Goal: Transaction & Acquisition: Purchase product/service

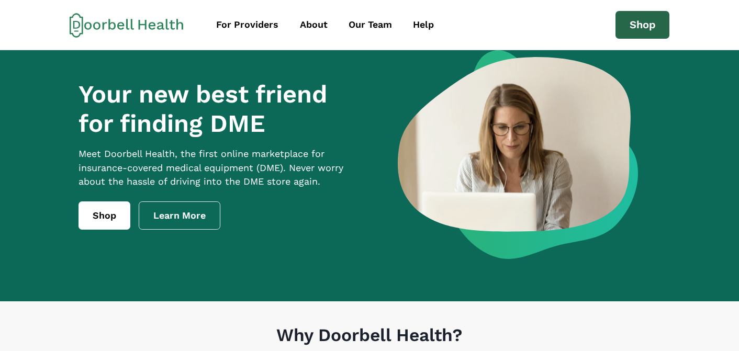
click at [651, 21] on link "Shop" at bounding box center [643, 25] width 54 height 28
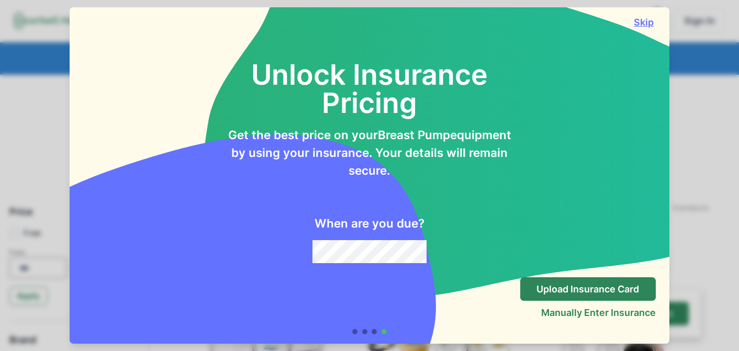
click at [644, 25] on button "Skip" at bounding box center [645, 22] width 24 height 11
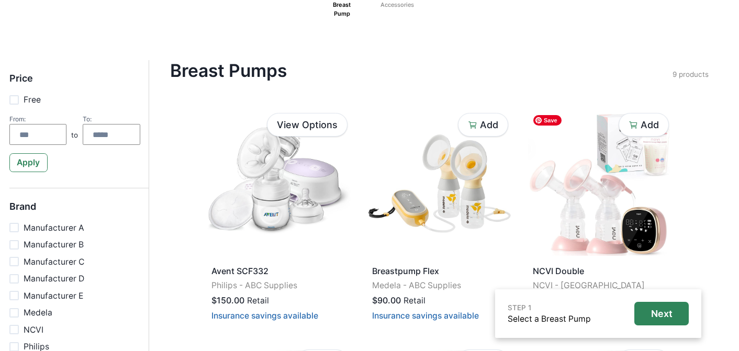
scroll to position [151, 0]
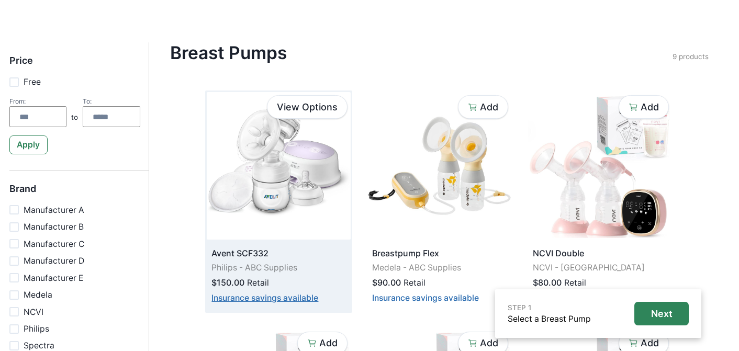
click at [291, 296] on button "Insurance savings available" at bounding box center [265, 298] width 107 height 10
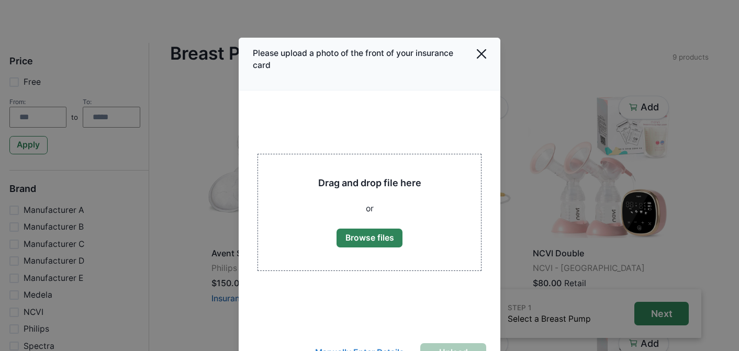
scroll to position [58, 0]
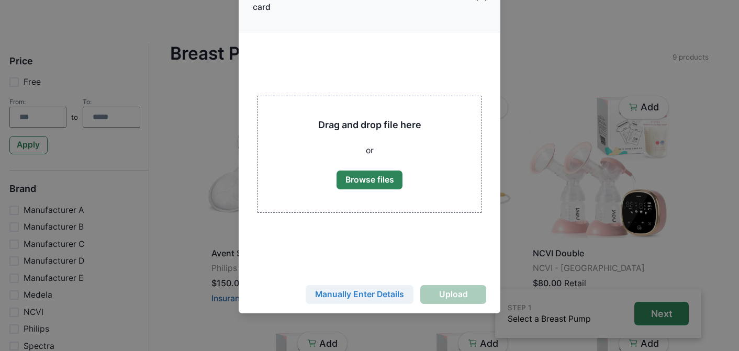
click at [360, 292] on button "Manually Enter Details" at bounding box center [360, 294] width 108 height 19
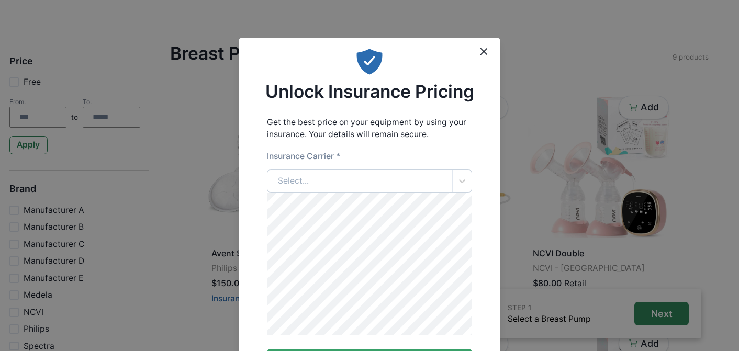
click at [351, 180] on div "Select..." at bounding box center [360, 181] width 185 height 23
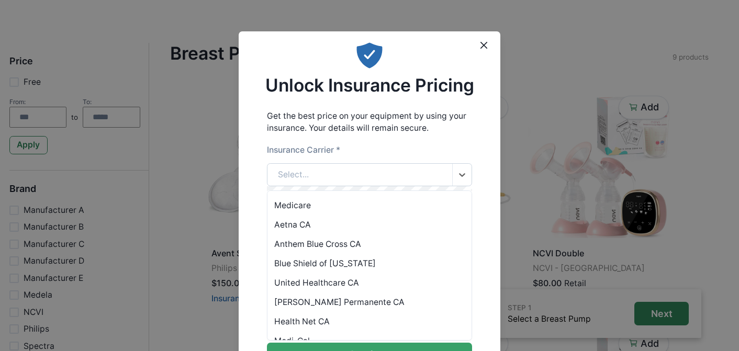
scroll to position [7, 0]
click at [335, 243] on div "Anthem Blue Cross CA" at bounding box center [370, 243] width 205 height 19
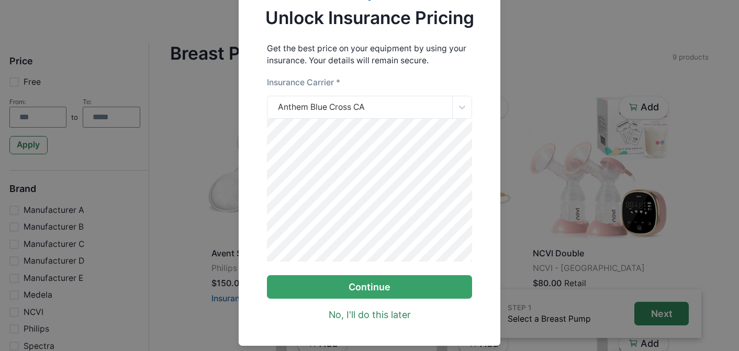
scroll to position [113, 0]
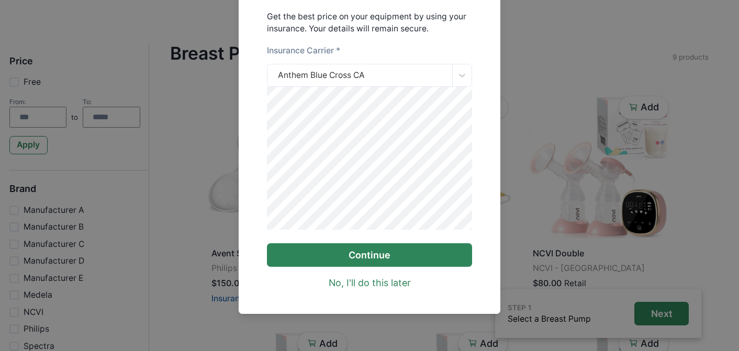
click at [375, 261] on button "Continue" at bounding box center [370, 255] width 206 height 24
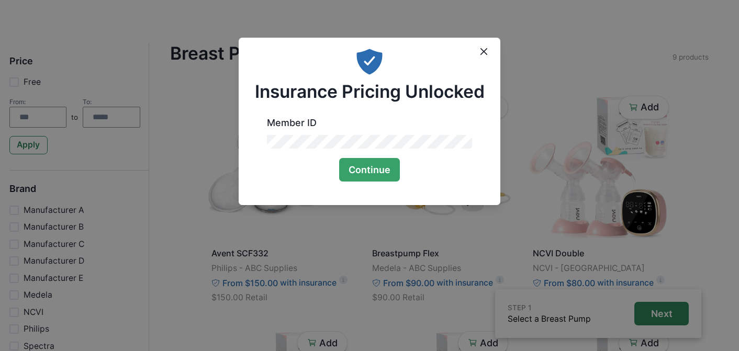
scroll to position [0, 0]
click at [372, 182] on button "Continue" at bounding box center [369, 170] width 61 height 24
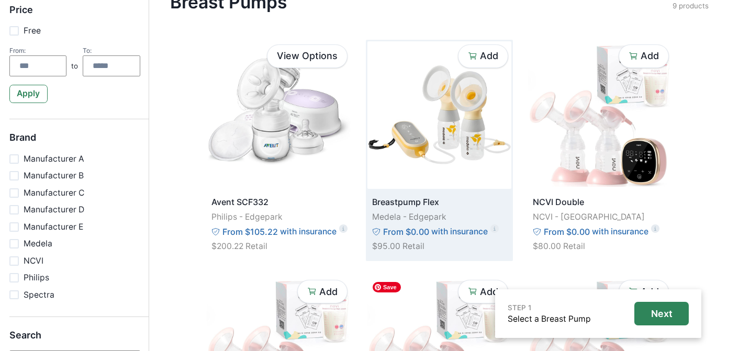
scroll to position [170, 0]
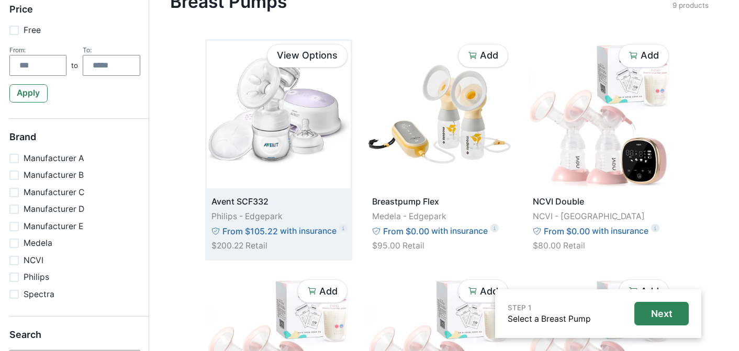
click at [307, 232] on p "with insurance" at bounding box center [308, 231] width 57 height 13
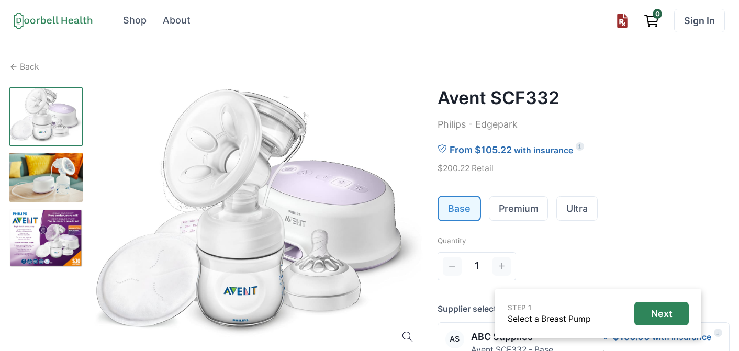
click at [626, 19] on icon "Upload prescription" at bounding box center [622, 21] width 10 height 14
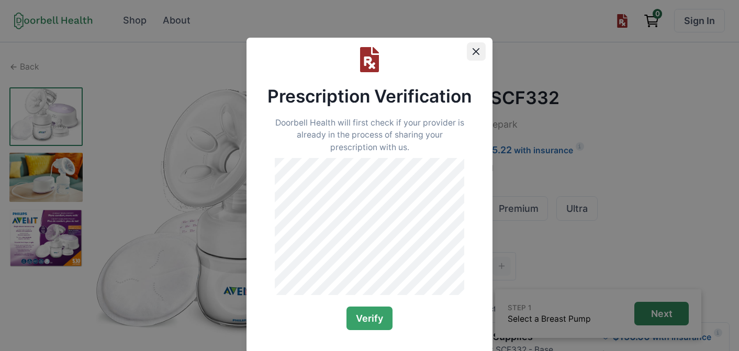
click at [467, 51] on button "Close" at bounding box center [476, 51] width 19 height 19
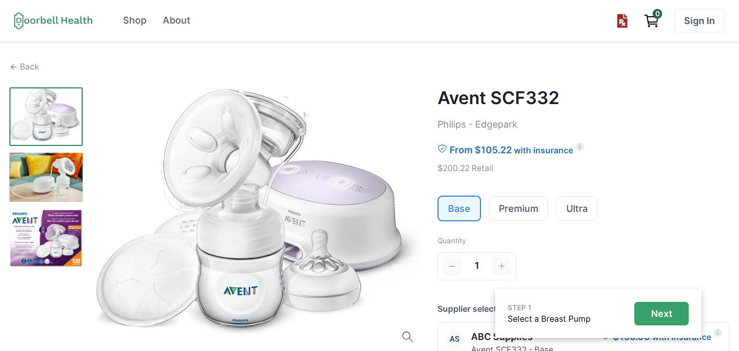
click at [670, 314] on p "Next" at bounding box center [661, 314] width 21 height 12
click at [663, 308] on p "Next" at bounding box center [661, 314] width 21 height 12
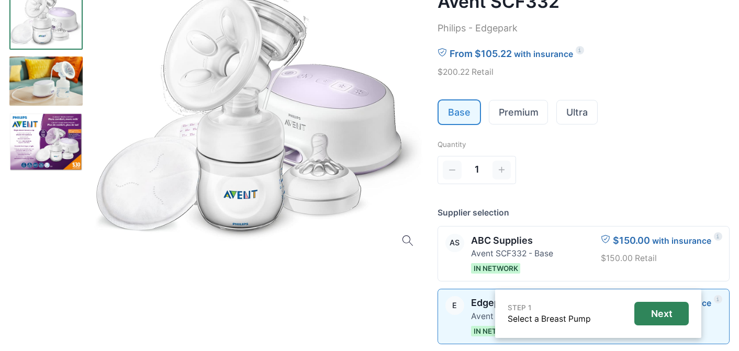
scroll to position [212, 0]
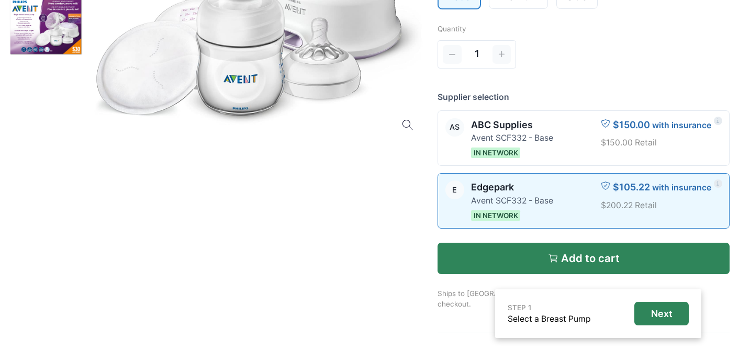
click at [569, 251] on button "Add to cart" at bounding box center [584, 258] width 292 height 31
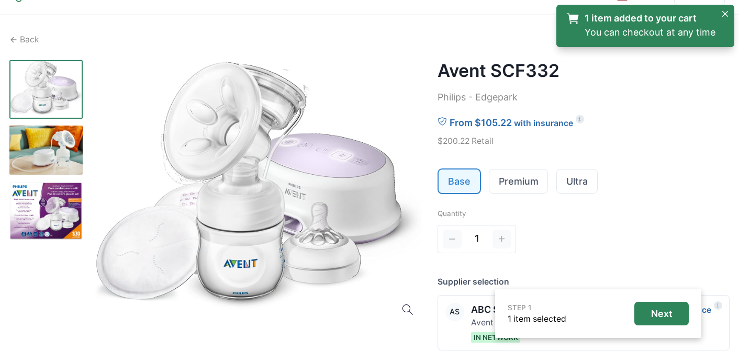
scroll to position [0, 0]
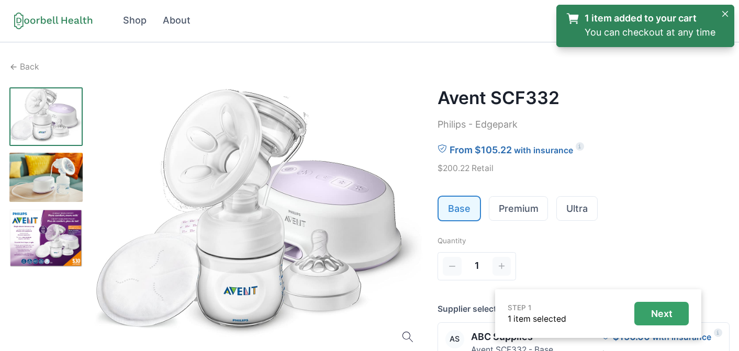
click at [662, 309] on p "Next" at bounding box center [661, 314] width 21 height 12
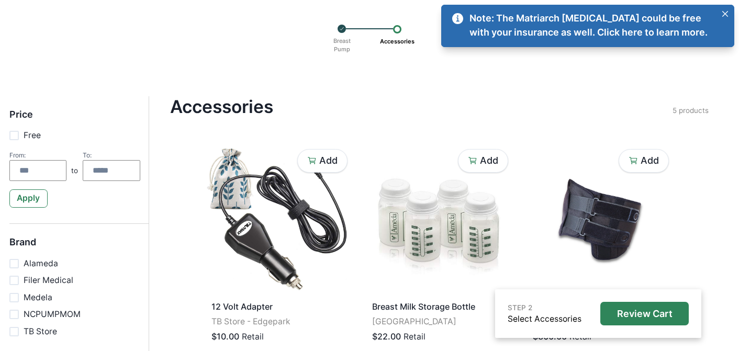
scroll to position [76, 0]
